Goal: Information Seeking & Learning: Learn about a topic

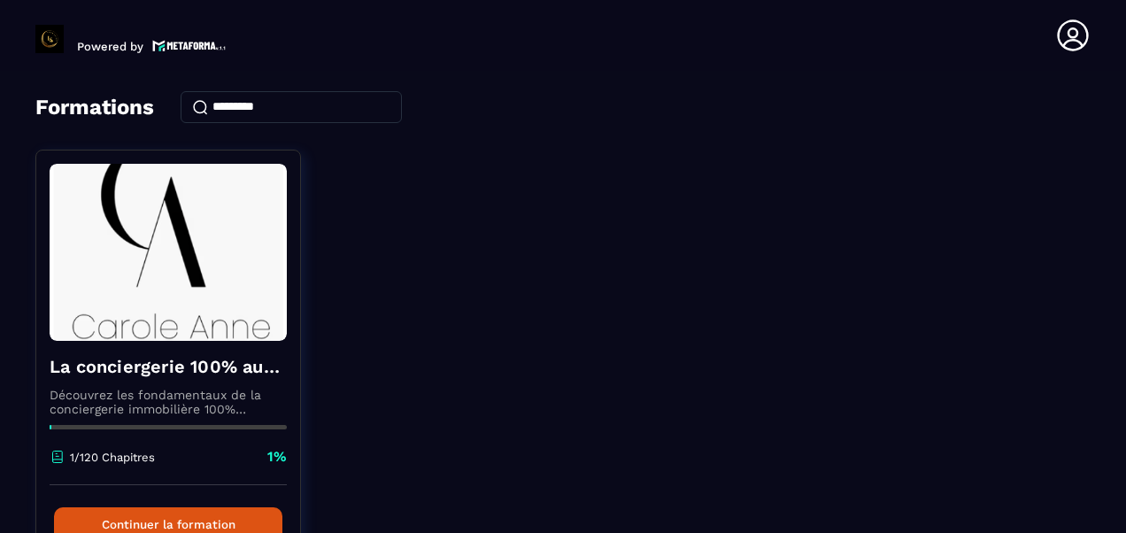
scroll to position [177, 0]
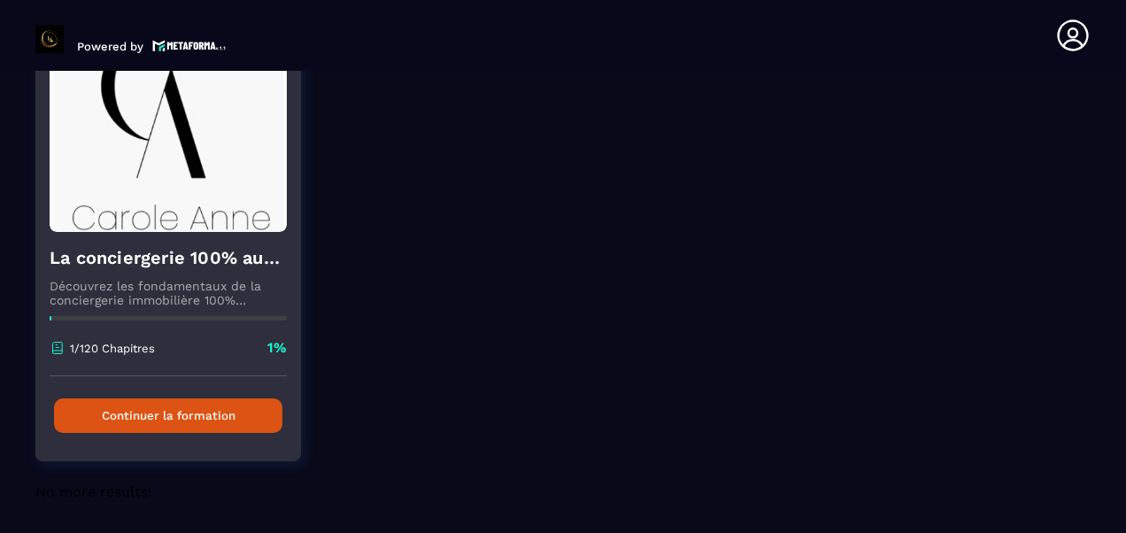
click at [175, 413] on button "Continuer la formation" at bounding box center [168, 415] width 228 height 35
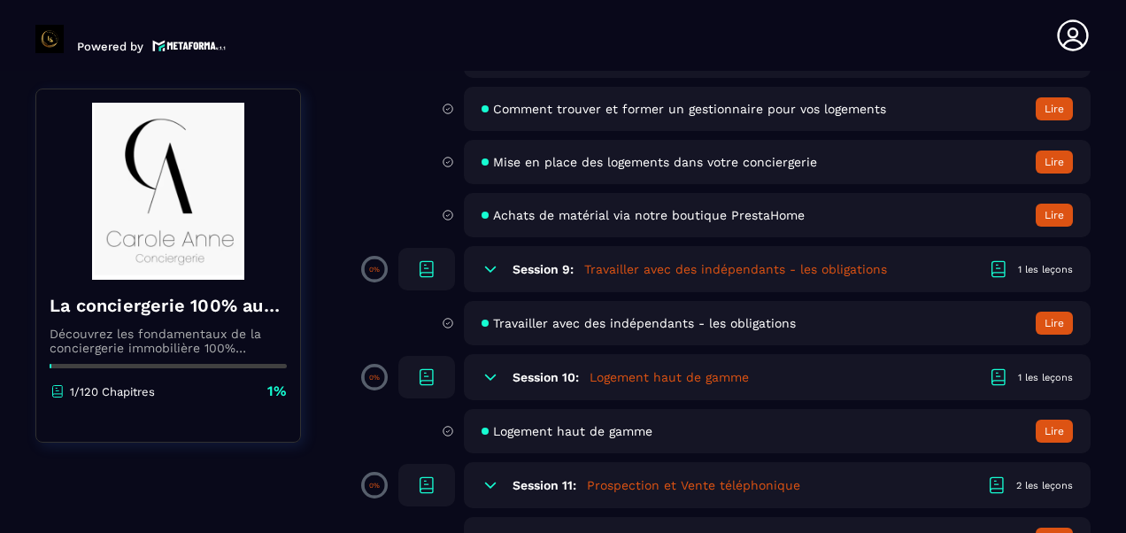
scroll to position [1593, 0]
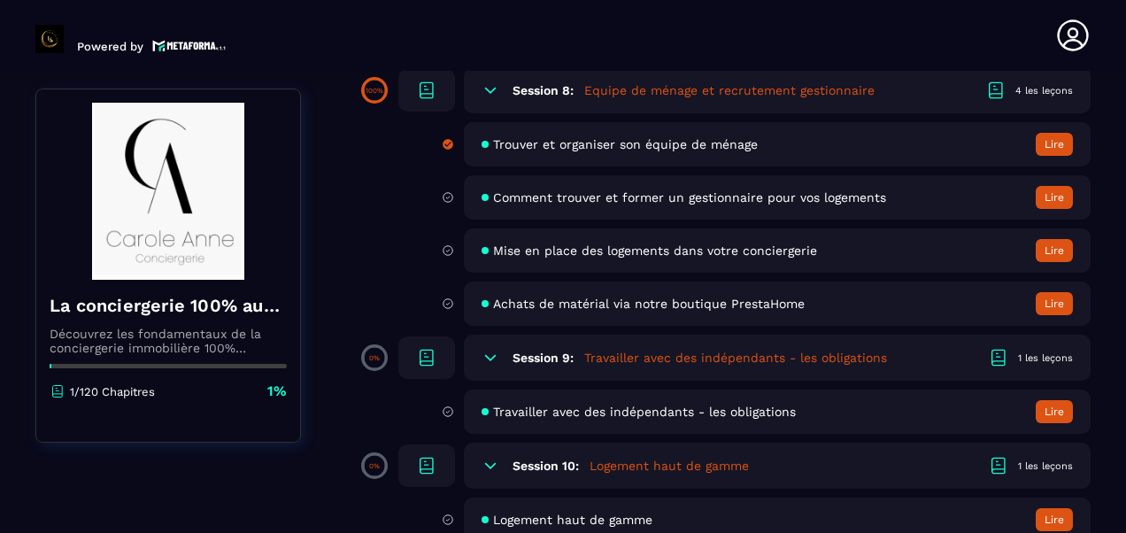
click at [660, 252] on span "Mise en place des logements dans votre conciergerie" at bounding box center [655, 250] width 324 height 14
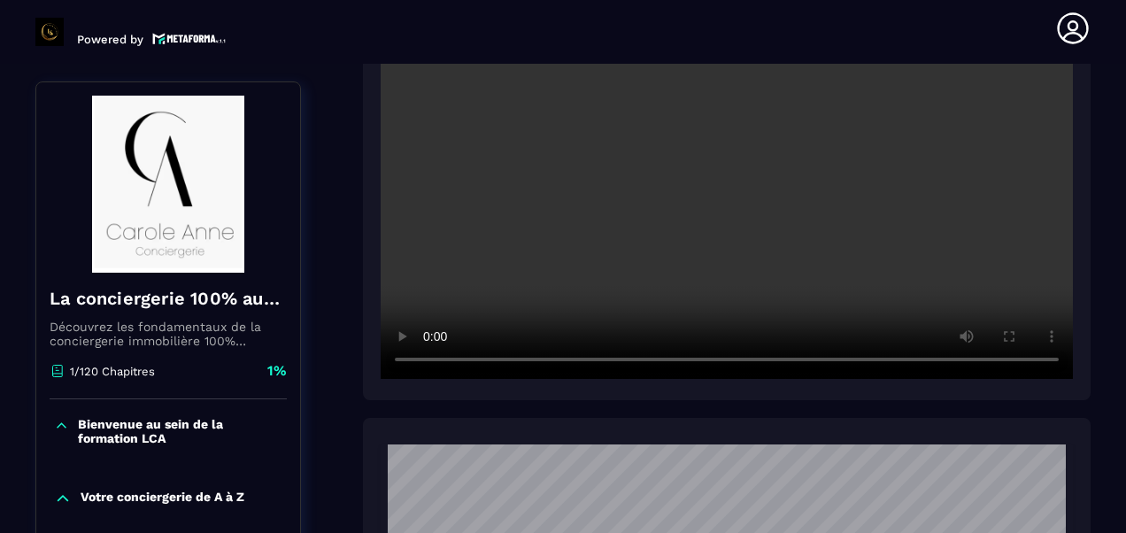
scroll to position [449, 0]
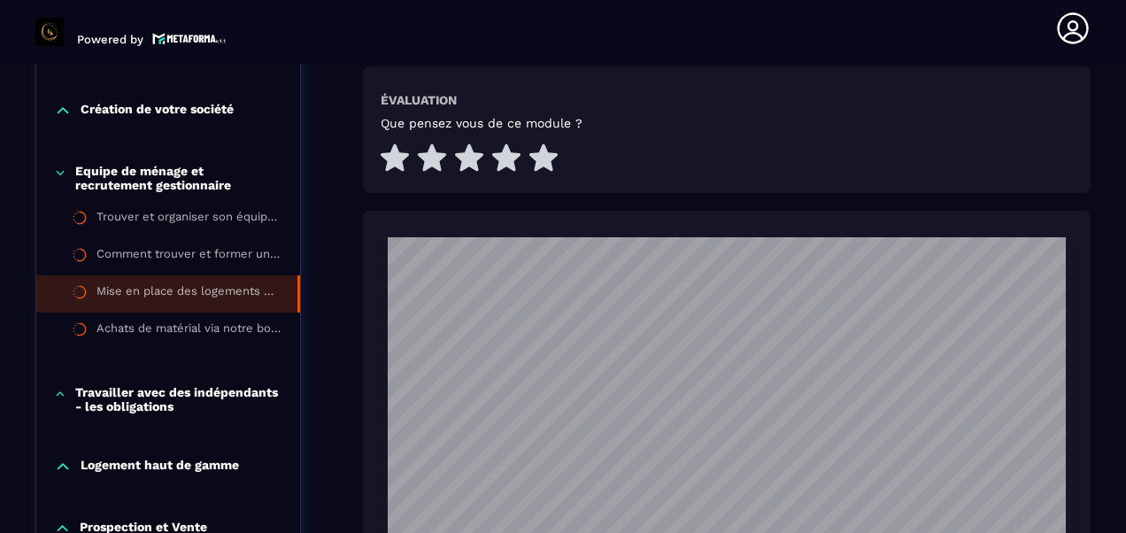
scroll to position [2484, 0]
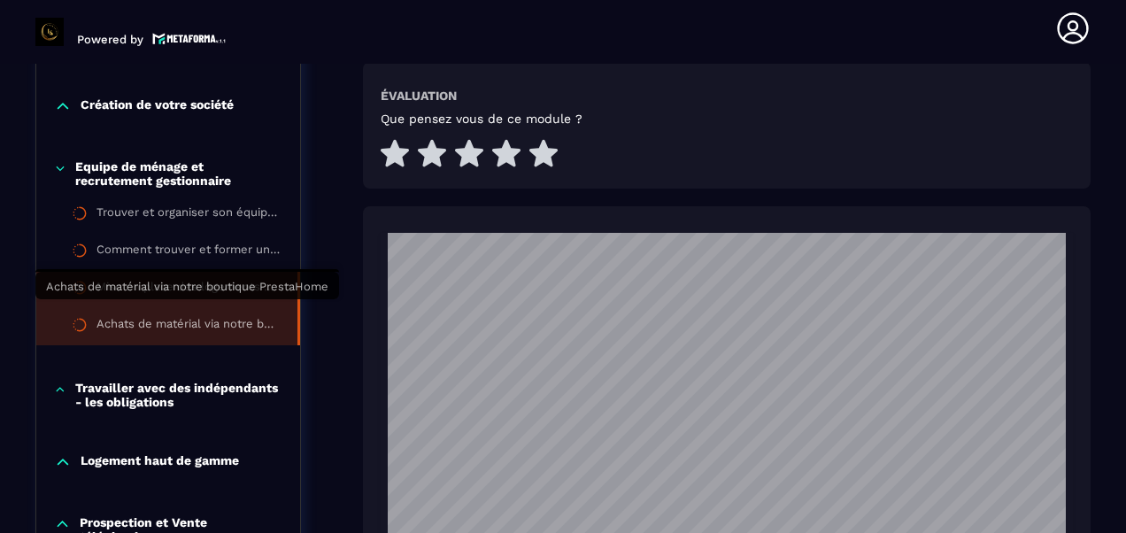
click at [177, 317] on div "Achats de matérial via notre boutique PrestaHome" at bounding box center [187, 326] width 183 height 19
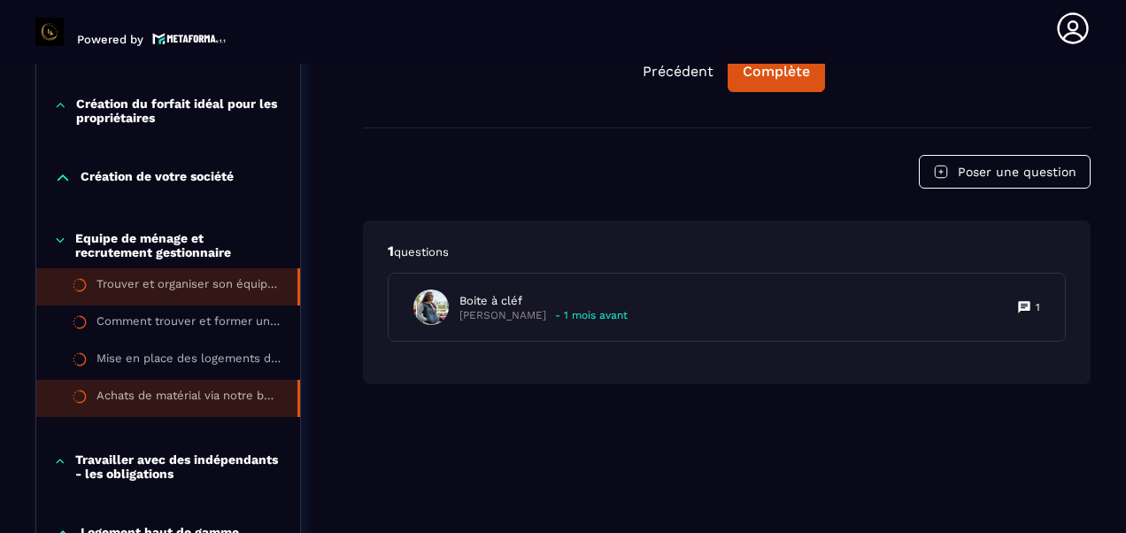
scroll to position [891, 0]
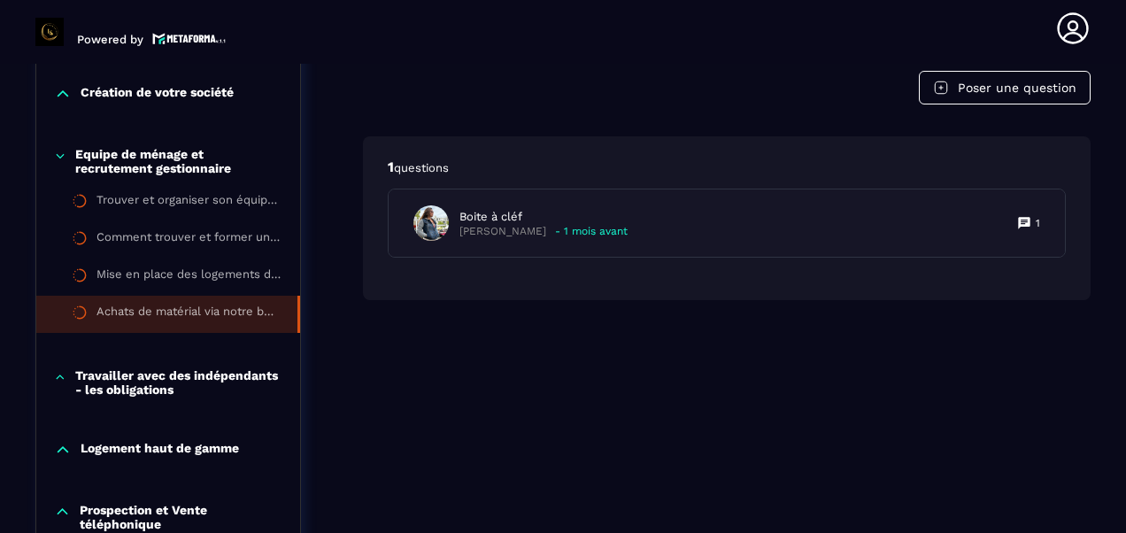
click at [127, 396] on p "Travailler avec des indépendants - les obligations" at bounding box center [178, 382] width 207 height 28
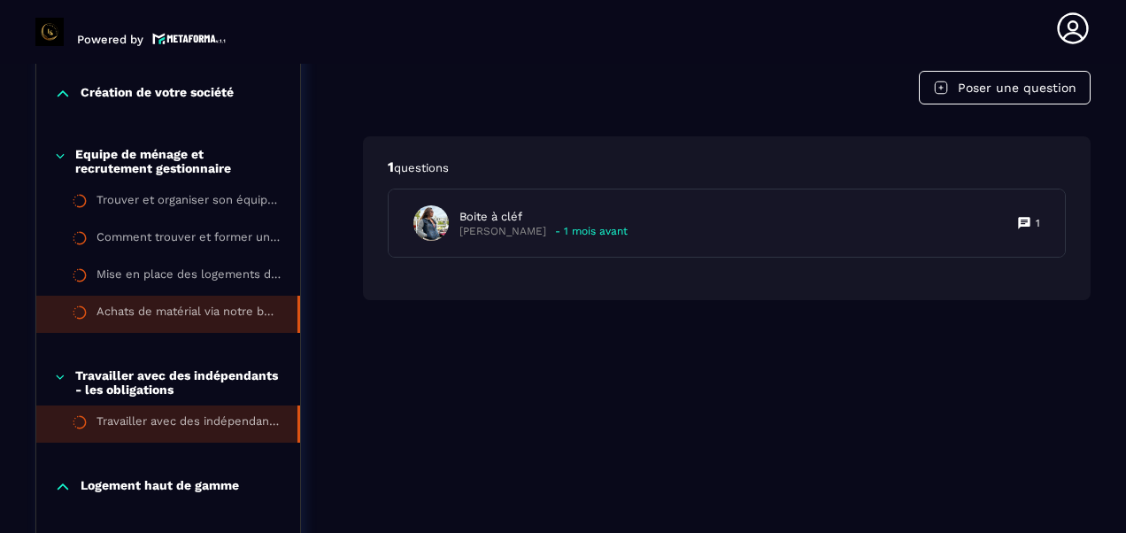
click at [199, 426] on div "Travailler avec des indépendants - les obligations" at bounding box center [187, 423] width 183 height 19
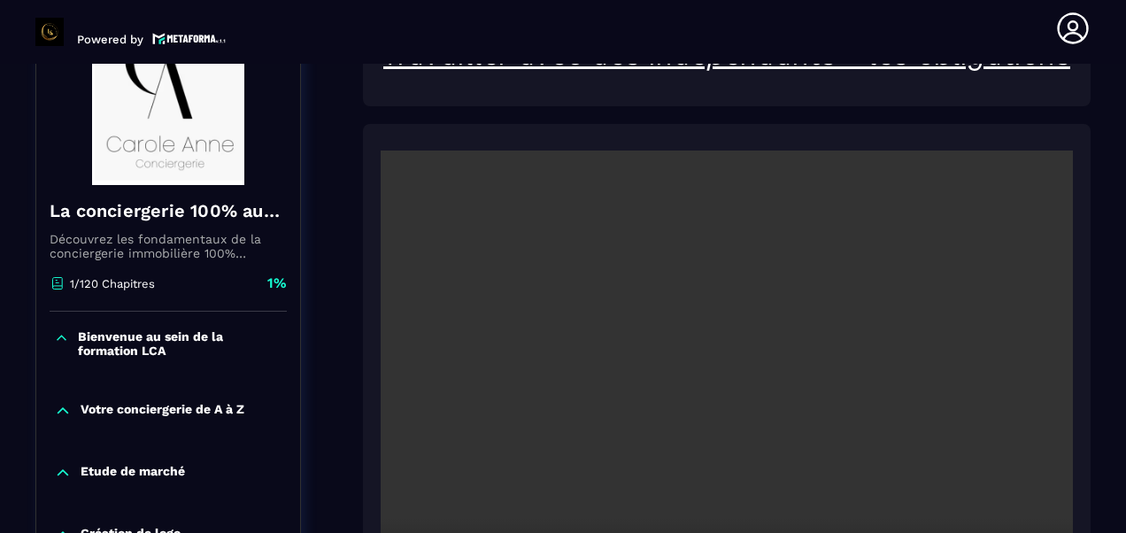
scroll to position [360, 0]
